Goal: Submit feedback/report problem: Submit feedback/report problem

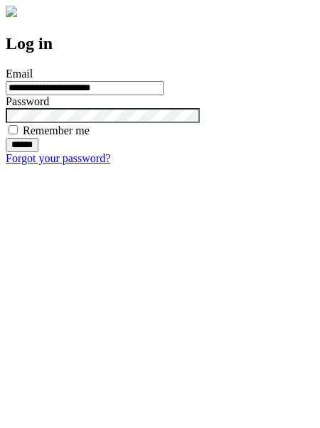
click at [38, 152] on input "******" at bounding box center [22, 145] width 33 height 14
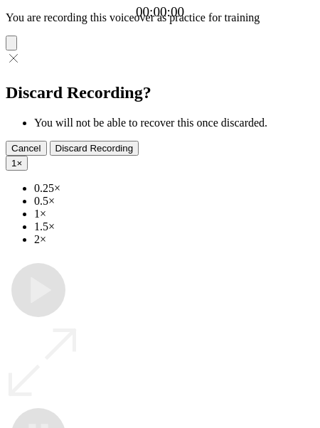
type input "**********"
